Goal: Transaction & Acquisition: Purchase product/service

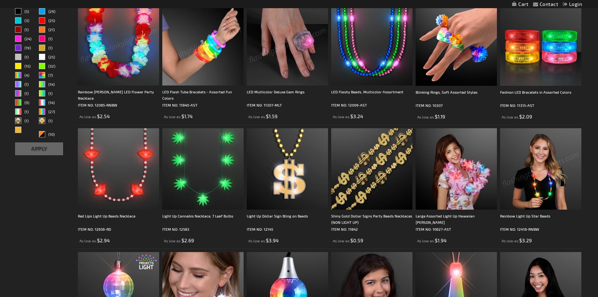
scroll to position [189, 0]
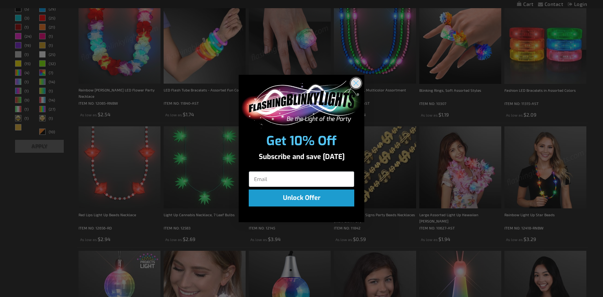
click at [354, 83] on circle "Close dialog" at bounding box center [356, 83] width 10 height 10
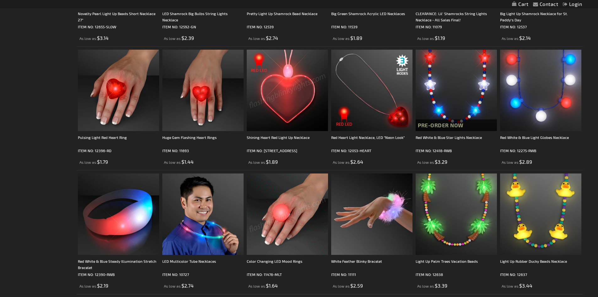
scroll to position [1194, 0]
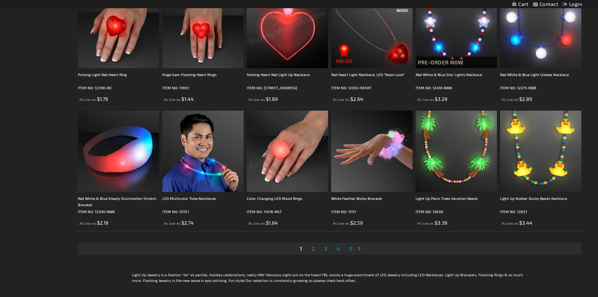
click at [314, 249] on span "2" at bounding box center [312, 248] width 3 height 7
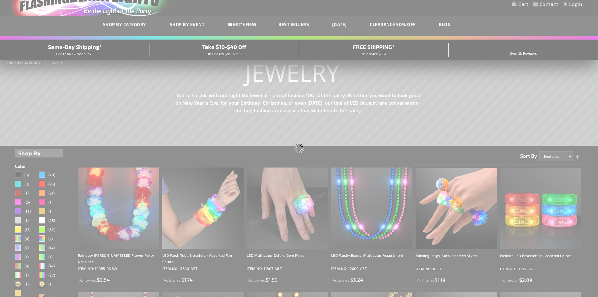
scroll to position [5, 0]
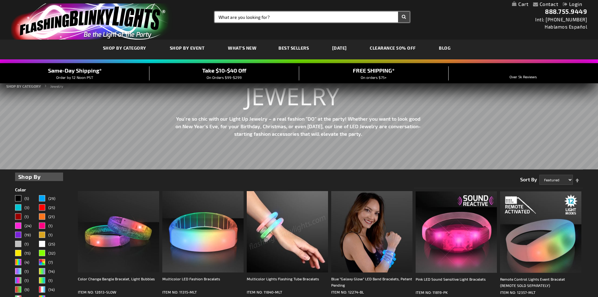
click at [284, 17] on input "Search" at bounding box center [312, 17] width 195 height 11
type input "football"
click at [398, 12] on button "Search" at bounding box center [404, 17] width 12 height 11
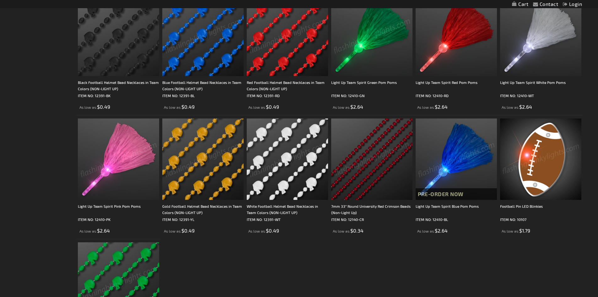
scroll to position [251, 0]
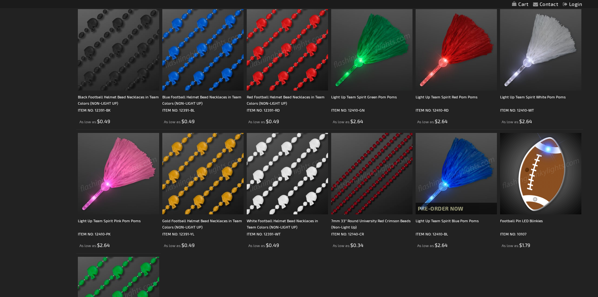
click at [455, 171] on img at bounding box center [456, 173] width 81 height 81
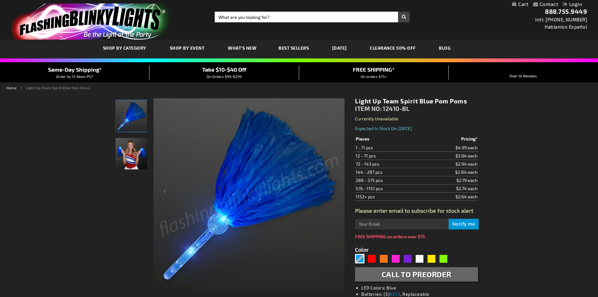
click at [133, 155] on img "Female displaying Blue LED Light Up Pom Poms" at bounding box center [130, 153] width 31 height 31
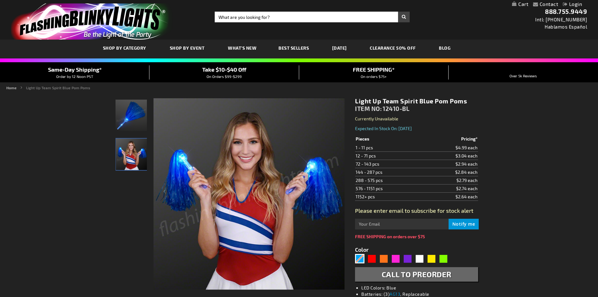
click at [124, 117] on img "Blue LED Light Up Pom Poms" at bounding box center [130, 114] width 31 height 31
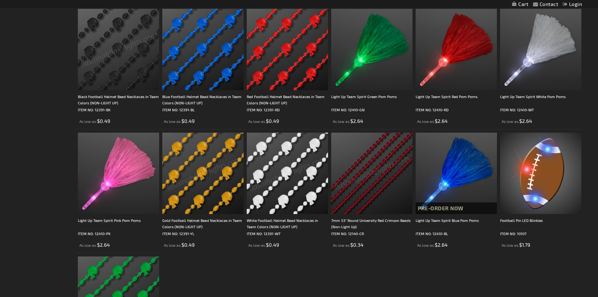
scroll to position [251, 0]
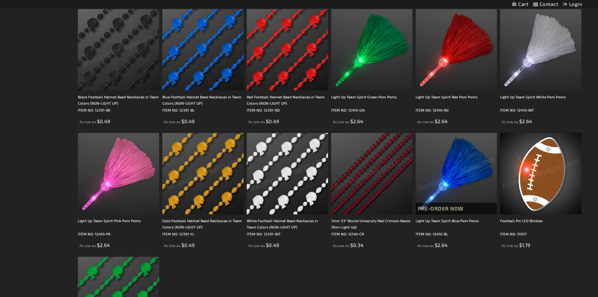
click at [532, 176] on img at bounding box center [540, 173] width 81 height 81
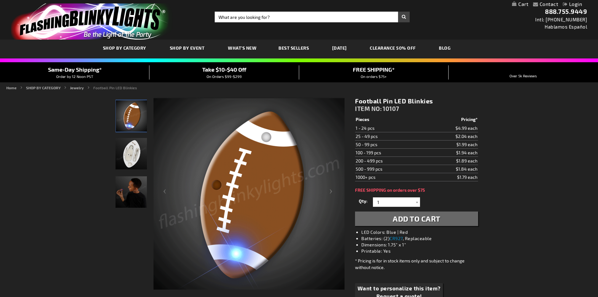
click at [129, 156] on img "Light Up Football LED Pin" at bounding box center [130, 153] width 31 height 31
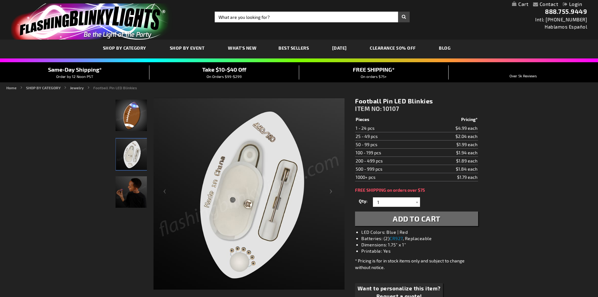
click at [132, 194] on img "Boy displaying Light Up Football LED Pin" at bounding box center [130, 191] width 31 height 31
